Goal: Information Seeking & Learning: Learn about a topic

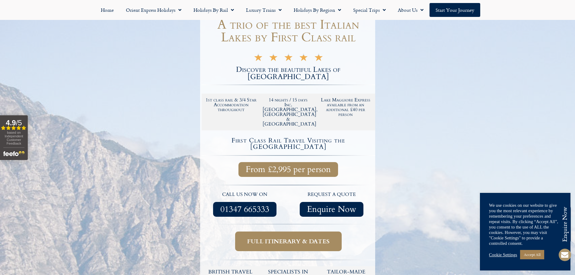
scroll to position [91, 0]
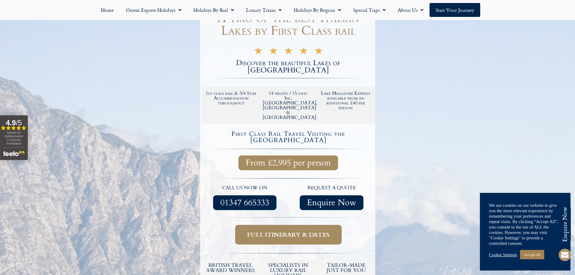
click at [282, 231] on span "Full itinerary & dates" at bounding box center [288, 235] width 82 height 8
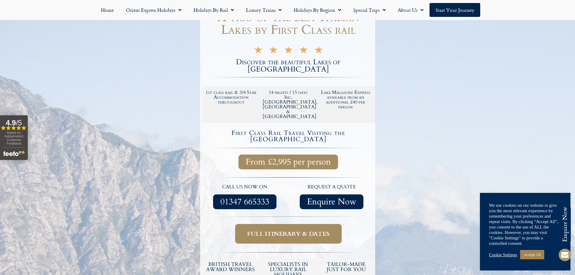
scroll to position [121, 0]
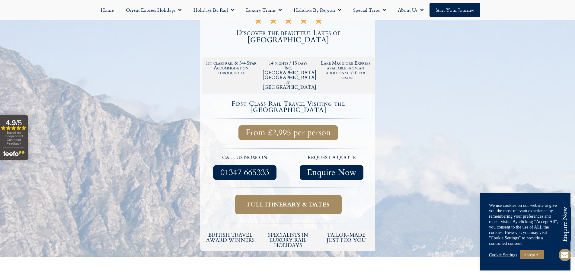
click at [273, 201] on span "Full itinerary & dates" at bounding box center [288, 205] width 82 height 8
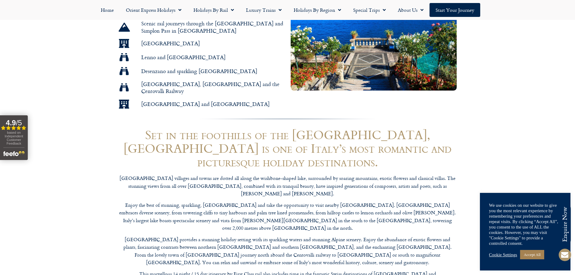
scroll to position [306, 0]
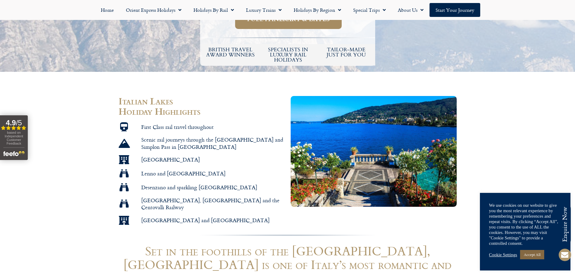
click at [535, 255] on link "Accept All" at bounding box center [532, 254] width 24 height 9
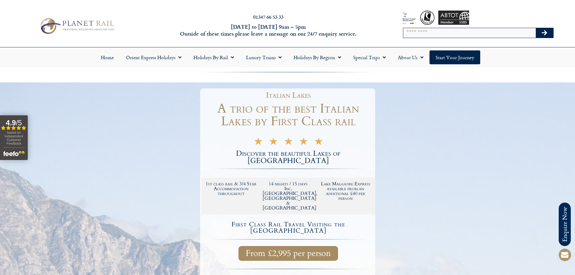
scroll to position [60, 0]
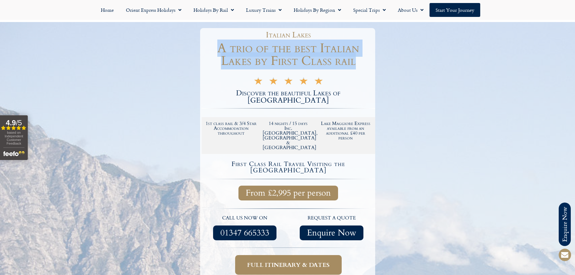
drag, startPoint x: 219, startPoint y: 47, endPoint x: 357, endPoint y: 63, distance: 139.5
click at [357, 63] on h1 "A trio of the best Italian Lakes by First Class rail" at bounding box center [289, 54] width 174 height 25
copy h1 "A trio of the best Italian Lakes by First Class rail"
click at [303, 54] on h1 "A trio of the best Italian Lakes by First Class rail" at bounding box center [289, 54] width 174 height 25
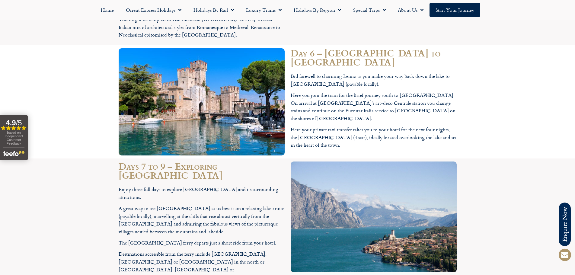
scroll to position [1509, 0]
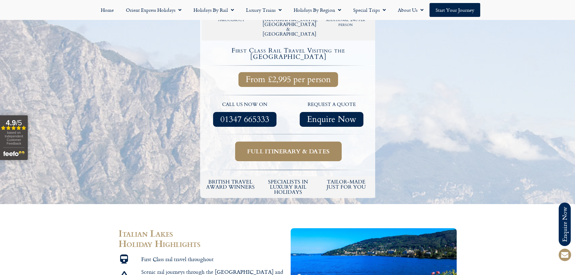
scroll to position [134, 0]
